Goal: Task Accomplishment & Management: Use online tool/utility

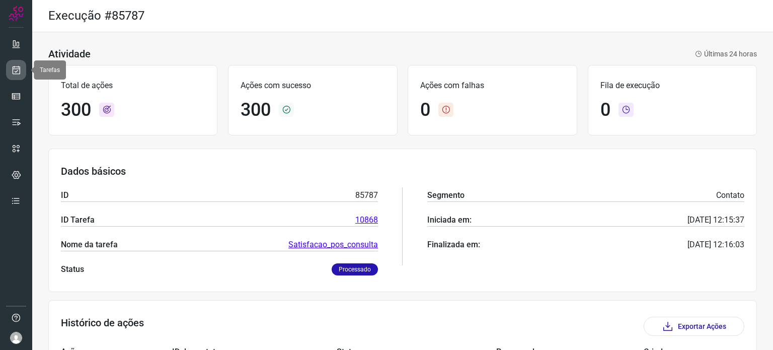
click at [25, 68] on link at bounding box center [16, 70] width 20 height 20
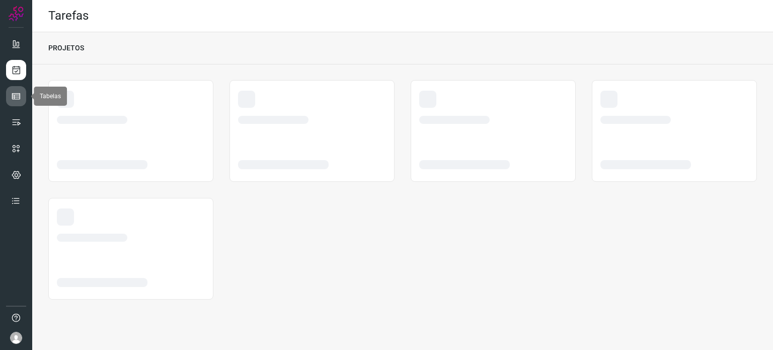
click at [22, 100] on link at bounding box center [16, 96] width 20 height 20
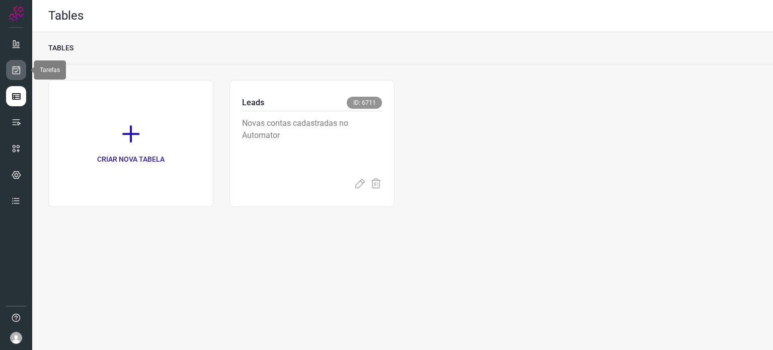
click at [22, 76] on link at bounding box center [16, 70] width 20 height 20
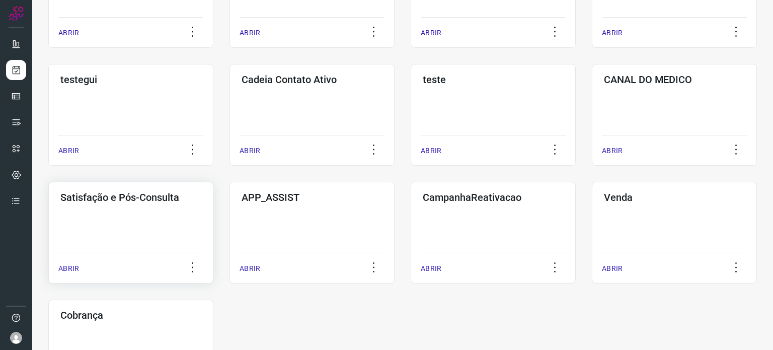
click at [147, 237] on div "Satisfação e Pós-Consulta ABRIR" at bounding box center [130, 233] width 165 height 102
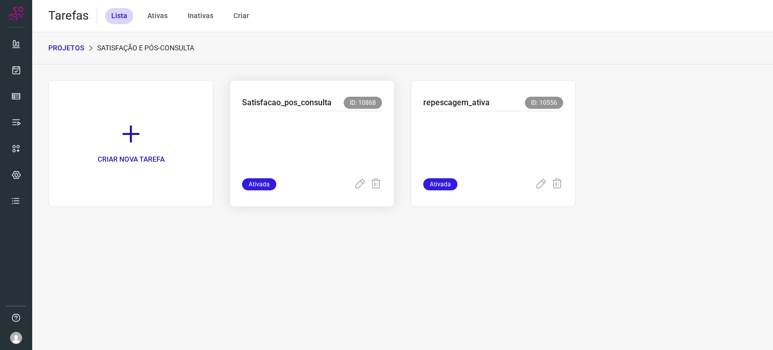
click at [348, 142] on p at bounding box center [312, 142] width 140 height 50
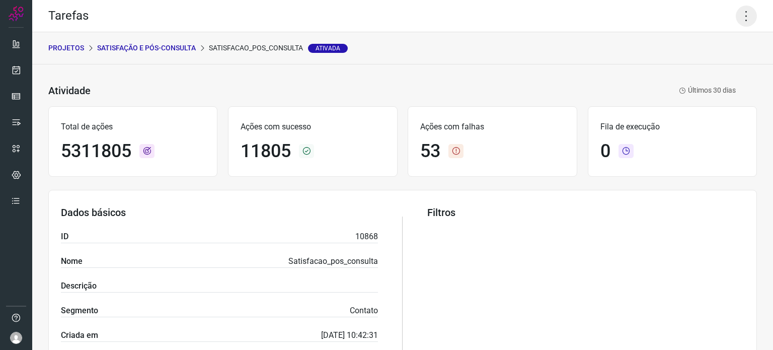
click at [737, 15] on icon at bounding box center [746, 16] width 21 height 21
click at [676, 69] on li "Executar" at bounding box center [703, 66] width 92 height 16
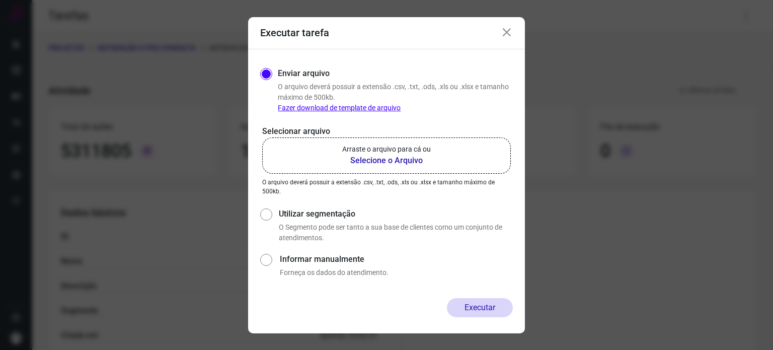
click at [400, 144] on p "Arraste o arquivo para cá ou" at bounding box center [386, 149] width 89 height 11
click at [0, 0] on input "Arraste o arquivo para cá ou Selecione o Arquivo" at bounding box center [0, 0] width 0 height 0
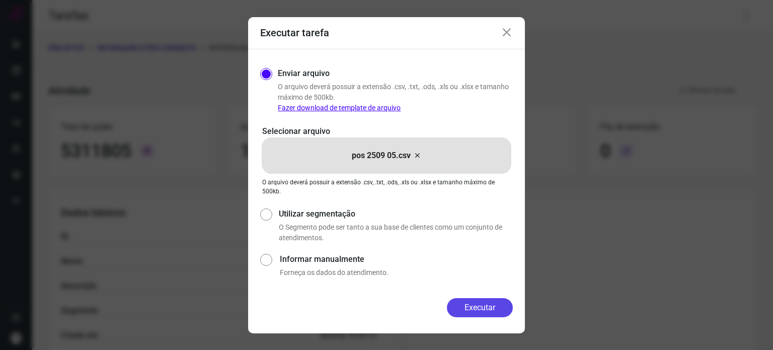
click at [486, 310] on button "Executar" at bounding box center [480, 307] width 66 height 19
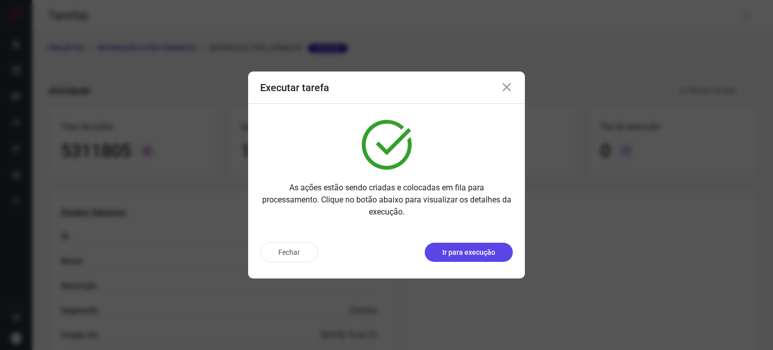
click at [475, 245] on button "Ir para execução" at bounding box center [469, 252] width 88 height 19
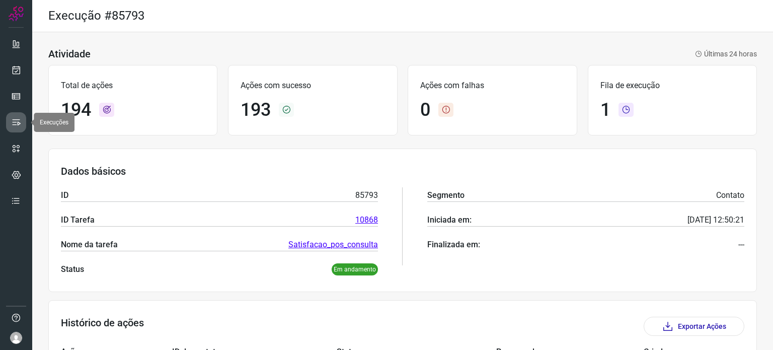
click at [12, 114] on link at bounding box center [16, 122] width 20 height 20
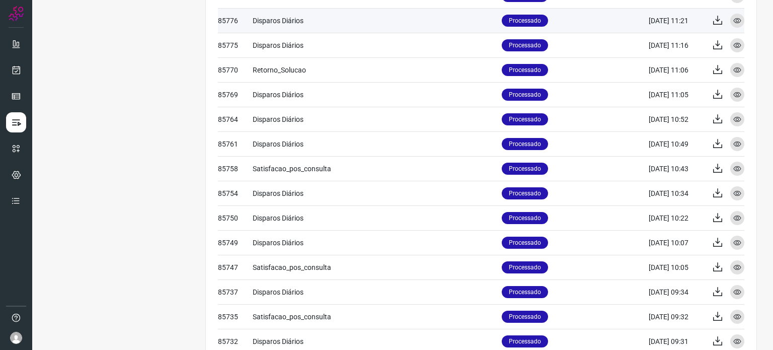
scroll to position [403, 0]
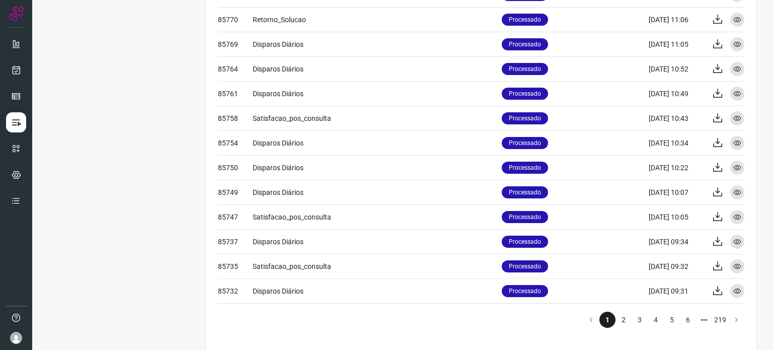
click at [616, 318] on li "2" at bounding box center [624, 320] width 16 height 16
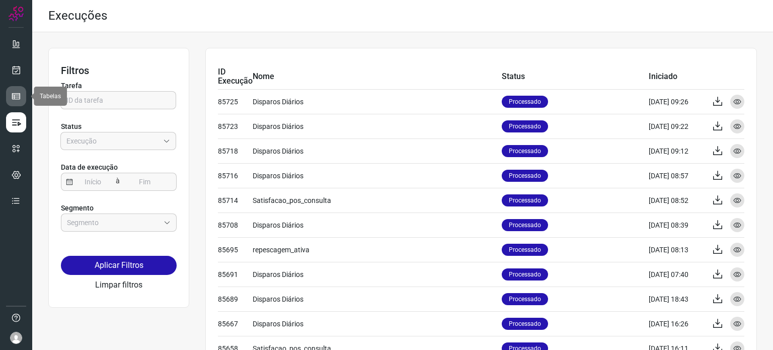
click at [15, 96] on icon at bounding box center [16, 96] width 10 height 10
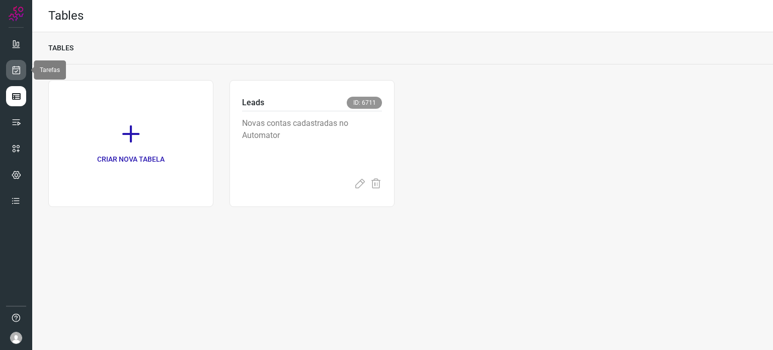
click at [20, 75] on icon at bounding box center [16, 70] width 11 height 10
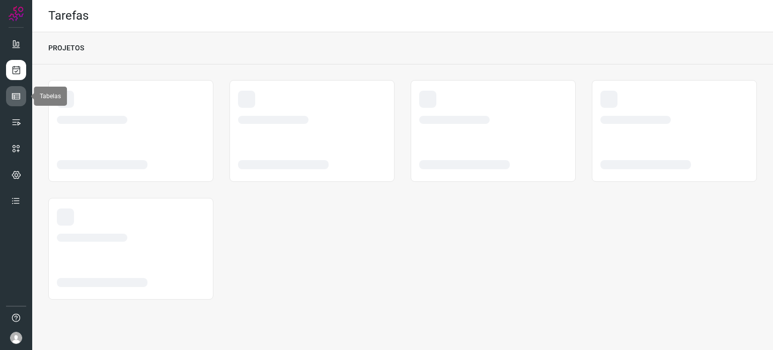
click at [19, 96] on icon at bounding box center [16, 96] width 10 height 10
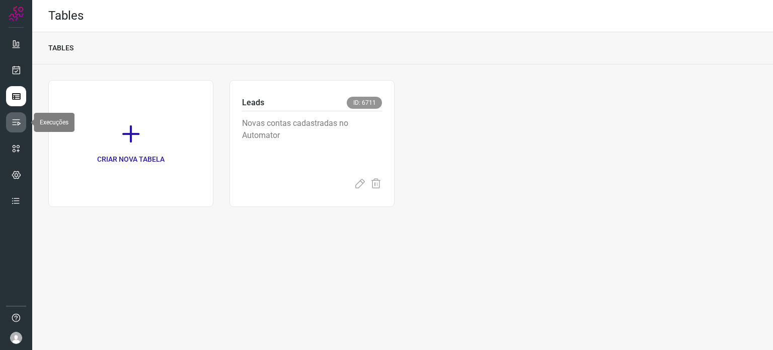
click at [9, 126] on link at bounding box center [16, 122] width 20 height 20
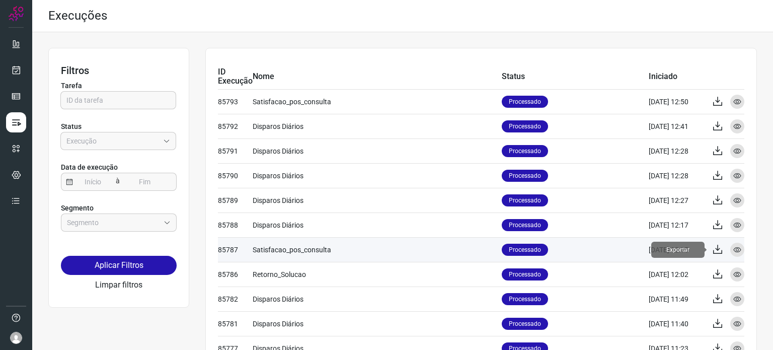
click at [712, 249] on icon at bounding box center [718, 250] width 12 height 12
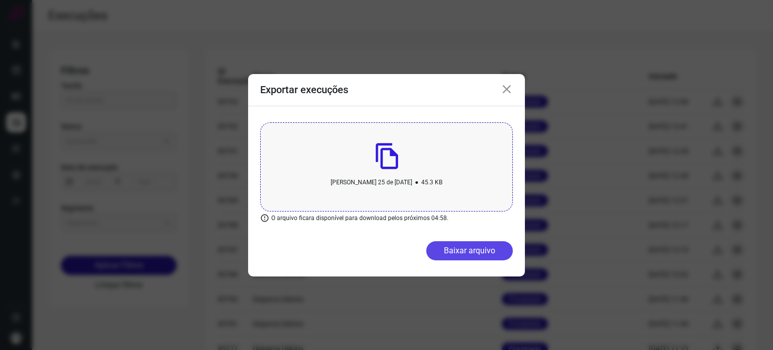
click at [480, 239] on div "[PERSON_NAME] 25 de [DATE] • 45.3 KB O arquivo [PERSON_NAME] disponível para do…" at bounding box center [386, 191] width 277 height 170
click at [428, 171] on div "[PERSON_NAME] 25 de [DATE] • 45.3 KB" at bounding box center [386, 166] width 253 height 89
click at [501, 89] on icon at bounding box center [507, 90] width 12 height 12
